Goal: Check status: Check status

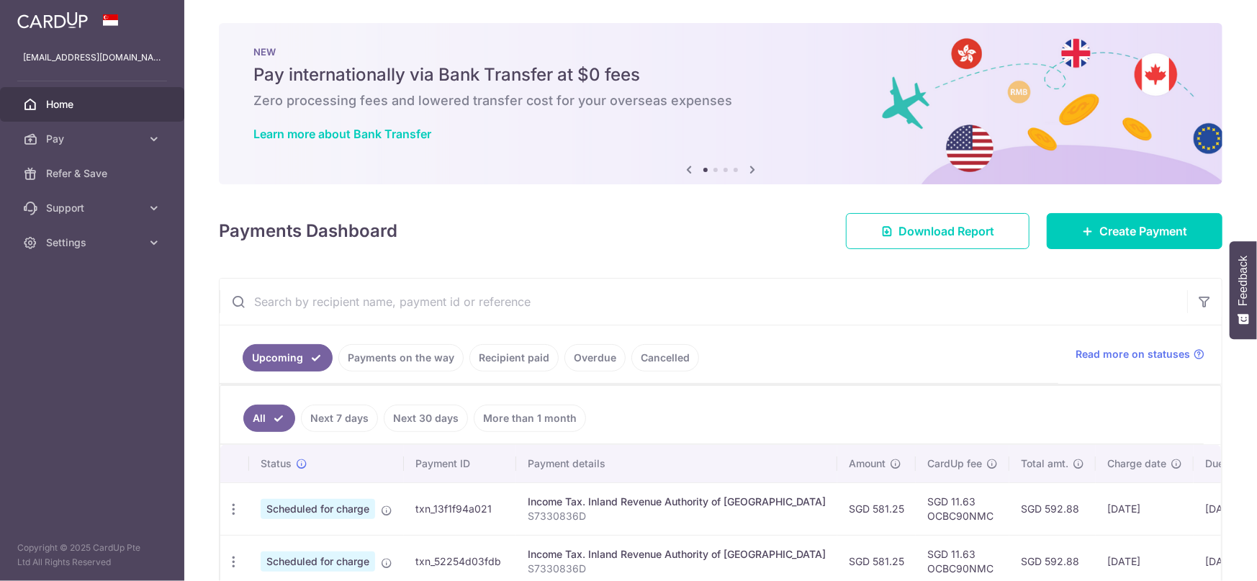
scroll to position [216, 0]
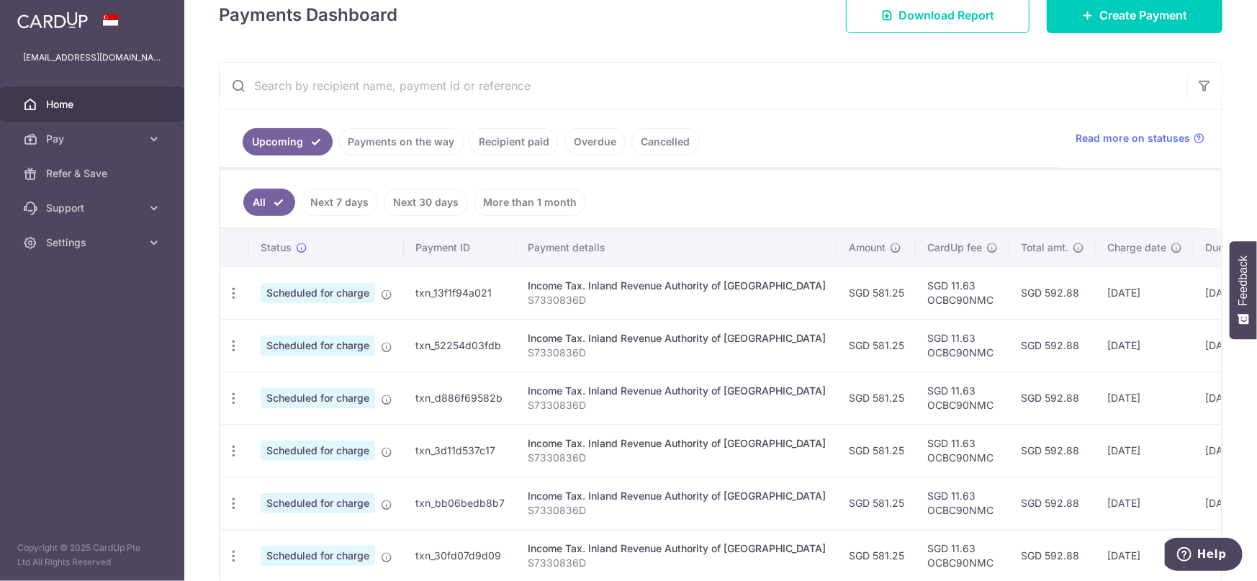
click at [396, 147] on link "Payments on the way" at bounding box center [400, 141] width 125 height 27
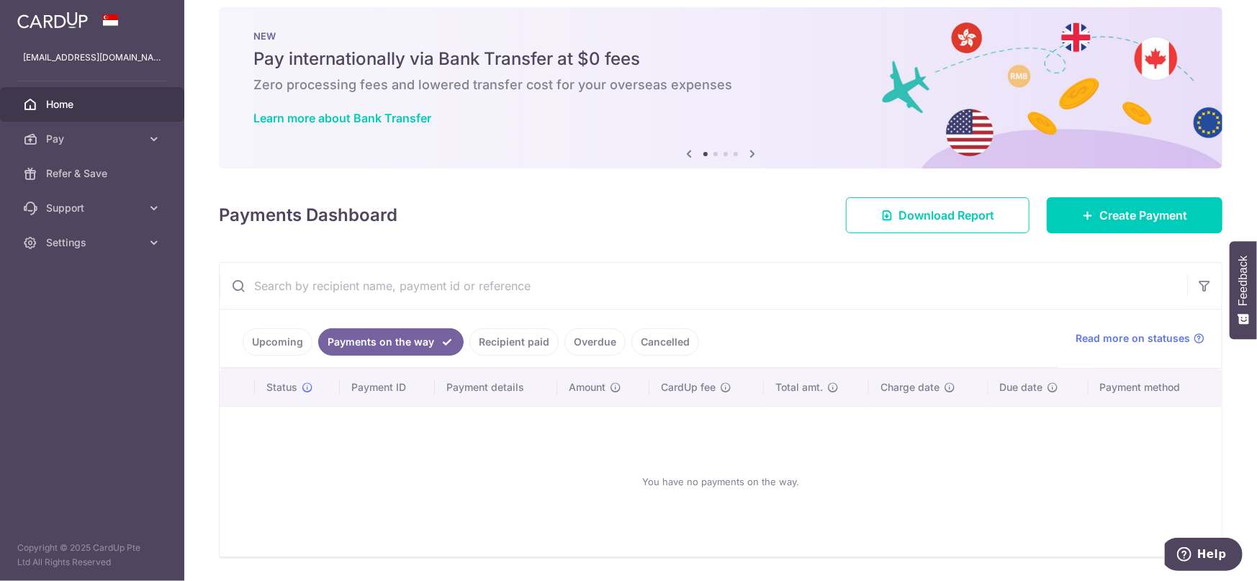
scroll to position [60, 0]
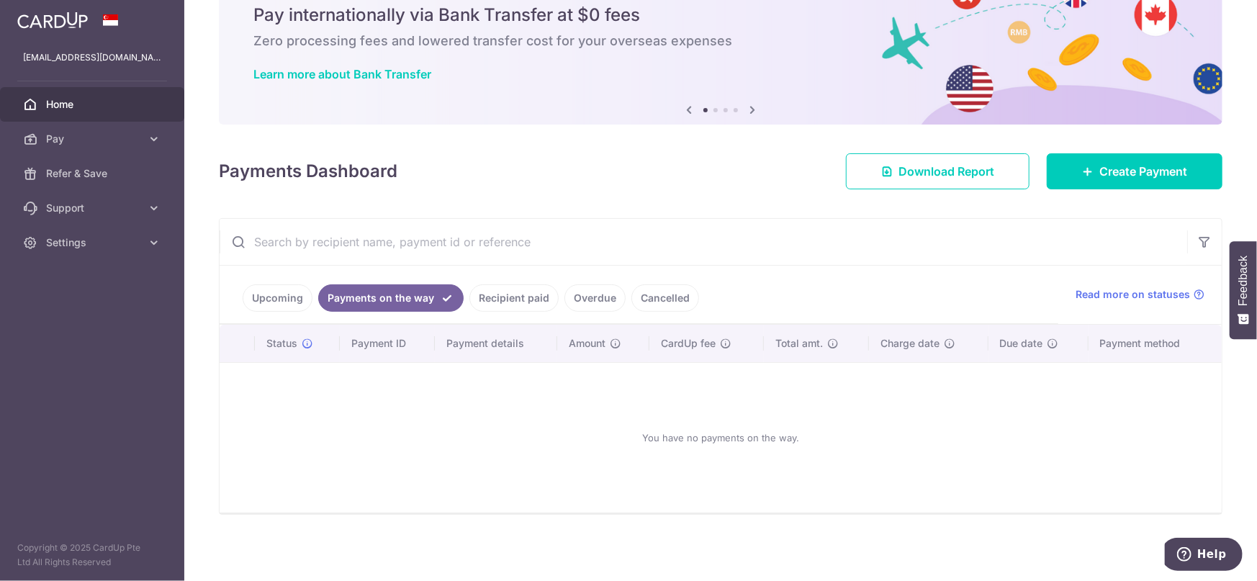
click at [498, 295] on link "Recipient paid" at bounding box center [514, 297] width 89 height 27
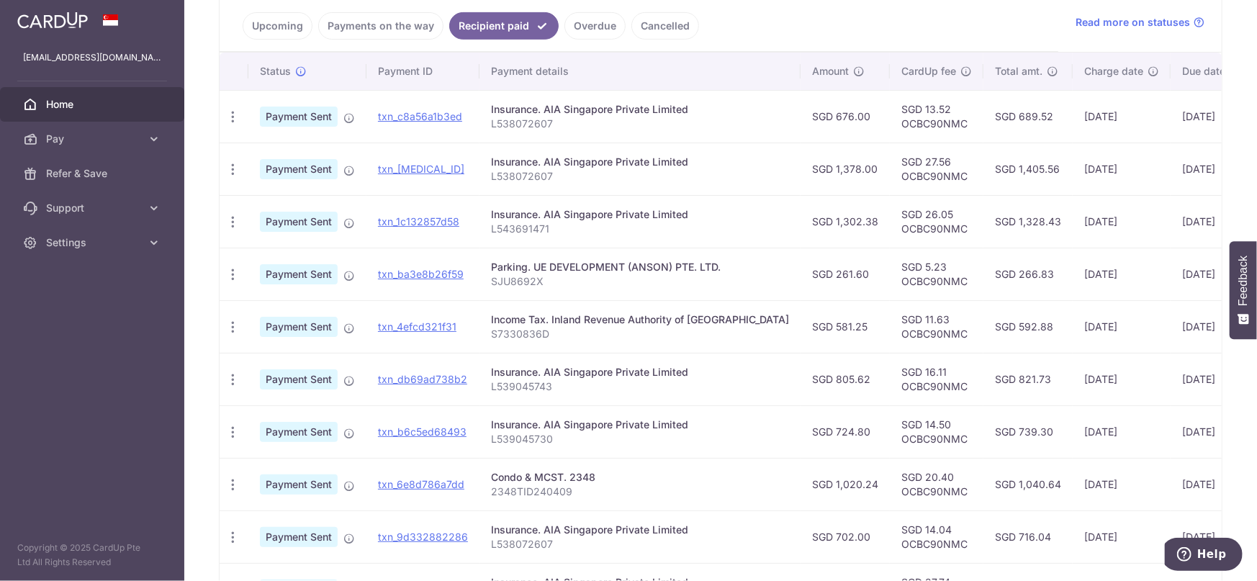
scroll to position [0, 0]
